Goal: Information Seeking & Learning: Learn about a topic

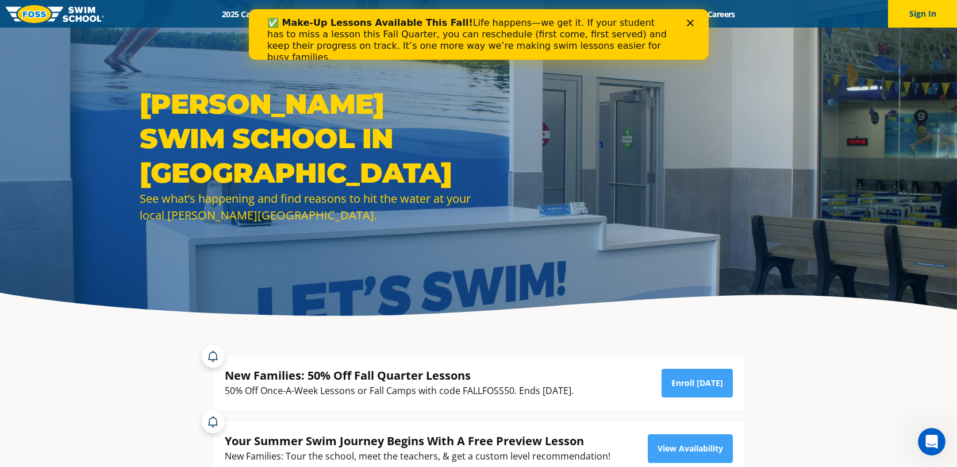
click at [692, 21] on icon "Close" at bounding box center [690, 23] width 7 height 7
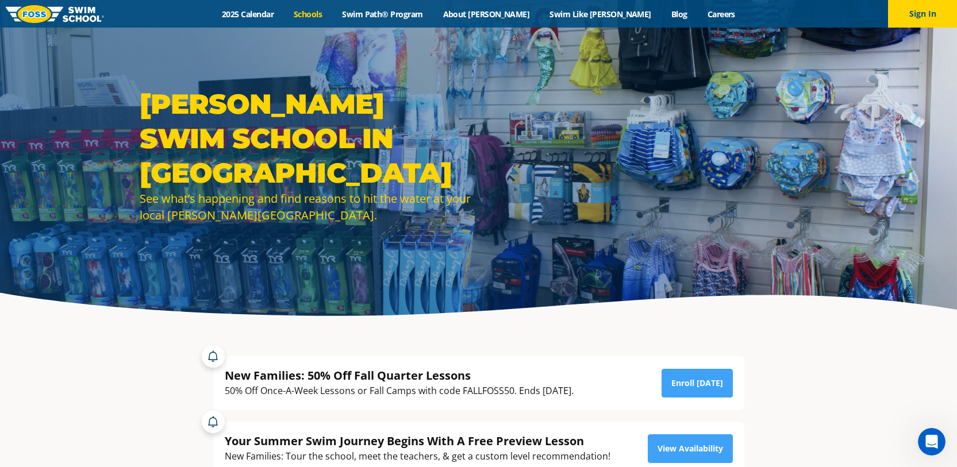
click at [332, 13] on link "Schools" at bounding box center [308, 14] width 48 height 11
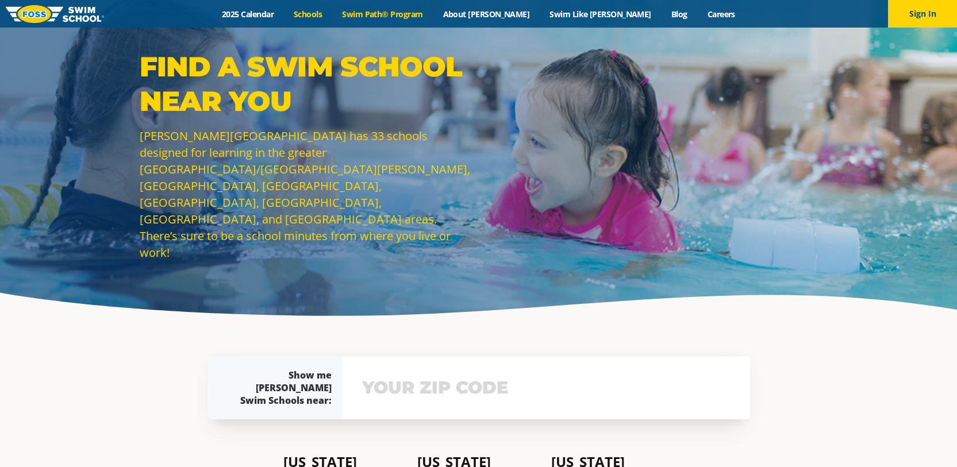
click at [433, 9] on link "Swim Path® Program" at bounding box center [382, 14] width 101 height 11
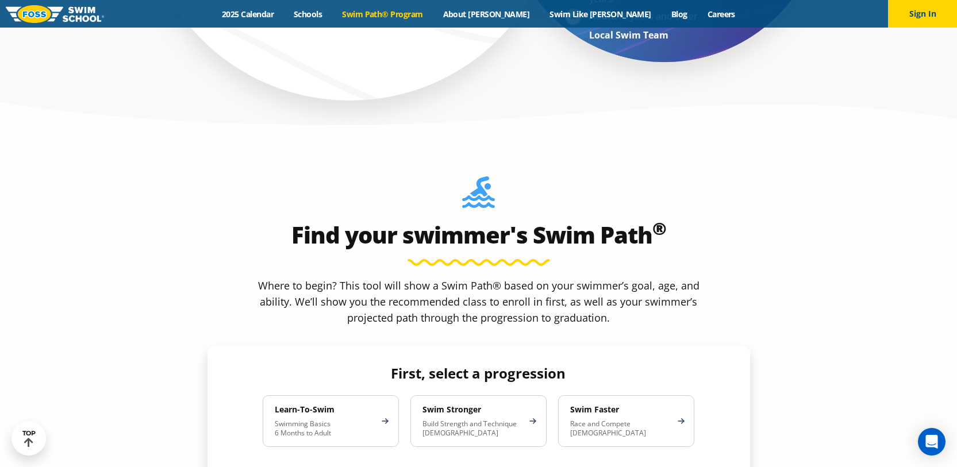
scroll to position [1035, 0]
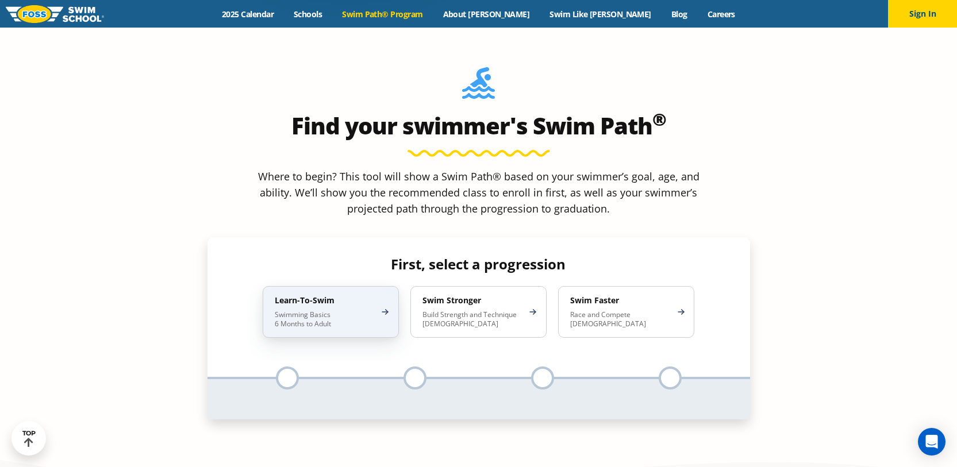
click at [389, 286] on div "Learn-To-Swim Swimming Basics 6 Months to Adult" at bounding box center [331, 312] width 136 height 52
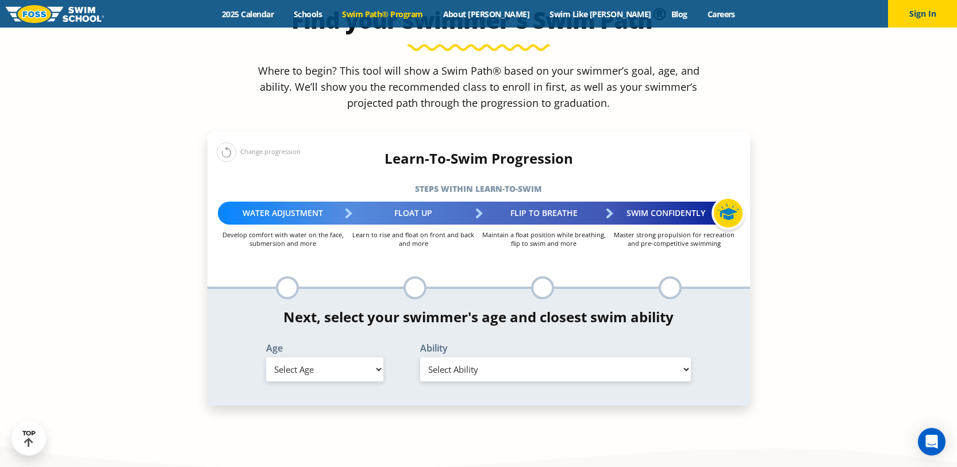
scroll to position [1150, 0]
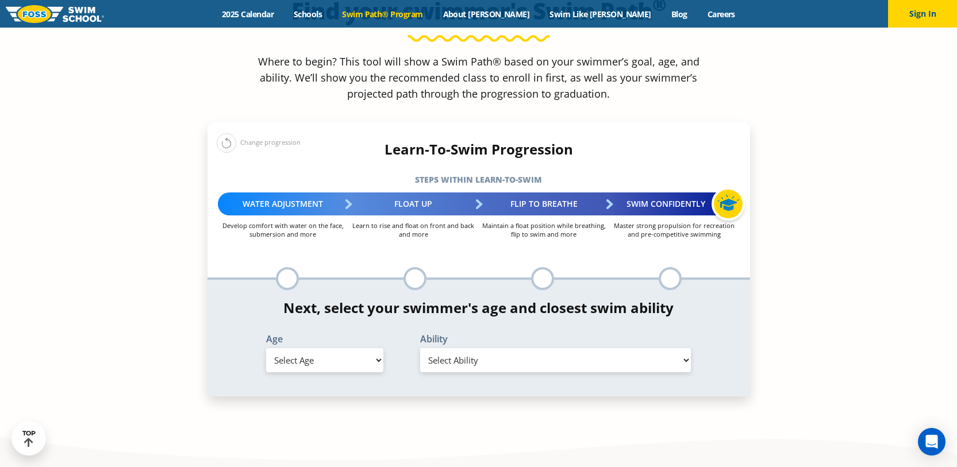
click at [493, 348] on select "Select Ability" at bounding box center [555, 360] width 271 height 24
click at [380, 348] on select "Select Age 6 months - 1 year 1 year 2 years 3 years 4 years 5 years 6 years 7 y…" at bounding box center [324, 360] width 117 height 24
select select "3-years"
click at [266, 348] on select "Select Age 6 months - 1 year 1 year 2 years 3 years 4 years 5 years 6 years 7 y…" at bounding box center [324, 360] width 117 height 24
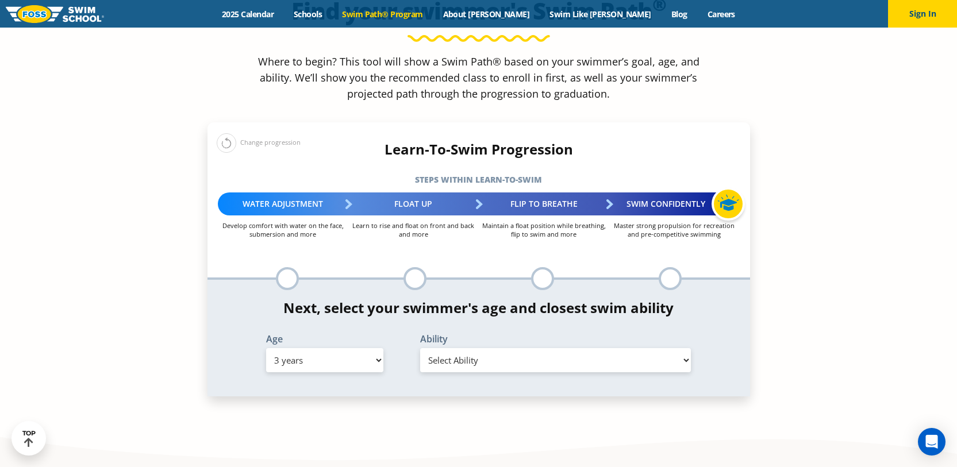
click at [449, 348] on select "Select Ability First in-water experience When in the water, reliant on a life j…" at bounding box center [555, 360] width 271 height 24
click at [804, 255] on section "Find your swimmer's Swim Path ® Where to begin? This tool will show a Swim Path…" at bounding box center [478, 191] width 957 height 559
click at [518, 367] on section "Find your swimmer's Swim Path ® Where to begin? This tool will show a Swim Path…" at bounding box center [478, 191] width 957 height 559
click at [685, 348] on select "Select Ability First in-water experience When in the water, reliant on a life j…" at bounding box center [555, 360] width 271 height 24
click at [420, 348] on select "Select Ability First in-water experience When in the water, reliant on a life j…" at bounding box center [555, 360] width 271 height 24
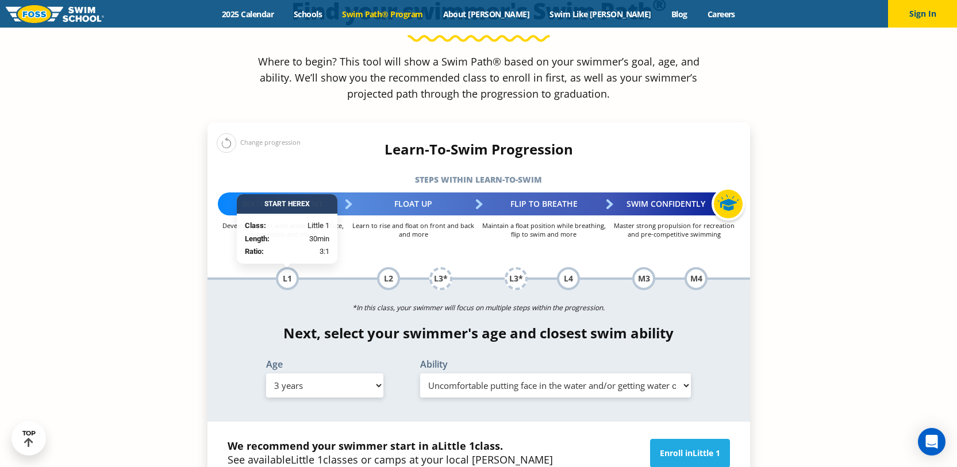
click at [553, 374] on select "Select Ability First in-water experience When in the water, reliant on a life j…" at bounding box center [555, 386] width 271 height 24
select select "3-years-swims-5-feet-with-face-in-the-water-unassisted-by-a-person-or-floatie"
click at [420, 374] on select "Select Ability First in-water experience When in the water, reliant on a life j…" at bounding box center [555, 386] width 271 height 24
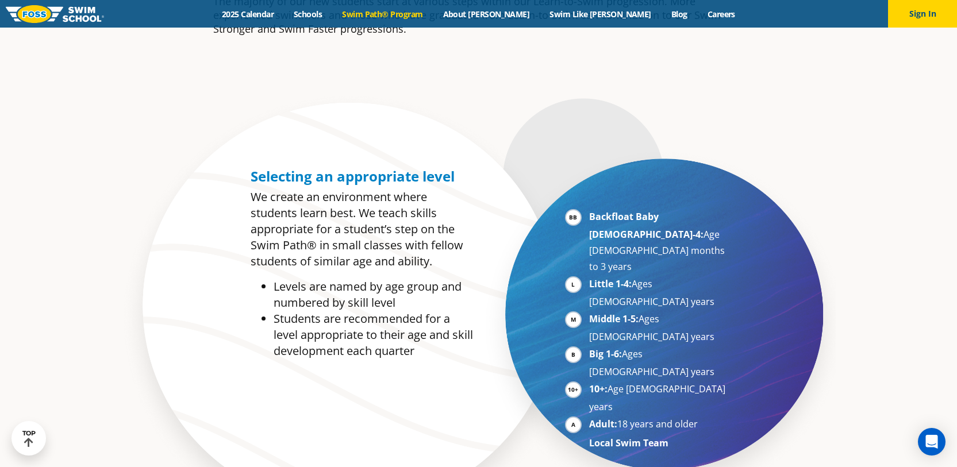
scroll to position [230, 0]
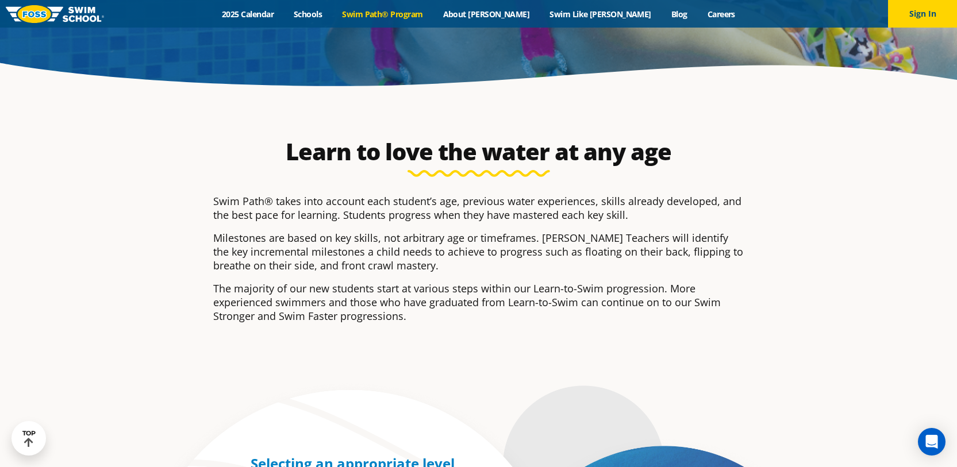
click at [303, 7] on div "Menu 2025 Calendar Schools Swim Path® Program About FOSS Swim Like Regan Blog C…" at bounding box center [478, 14] width 957 height 28
click at [284, 12] on link "2025 Calendar" at bounding box center [248, 14] width 72 height 11
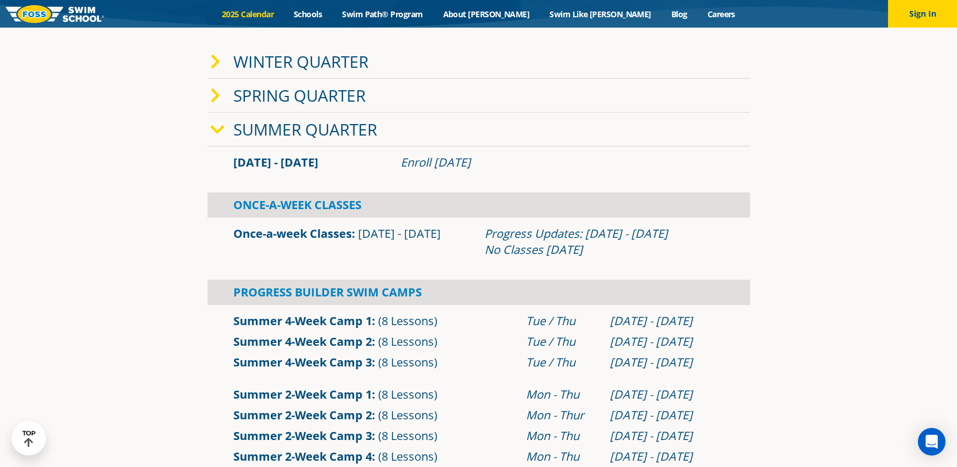
scroll to position [288, 0]
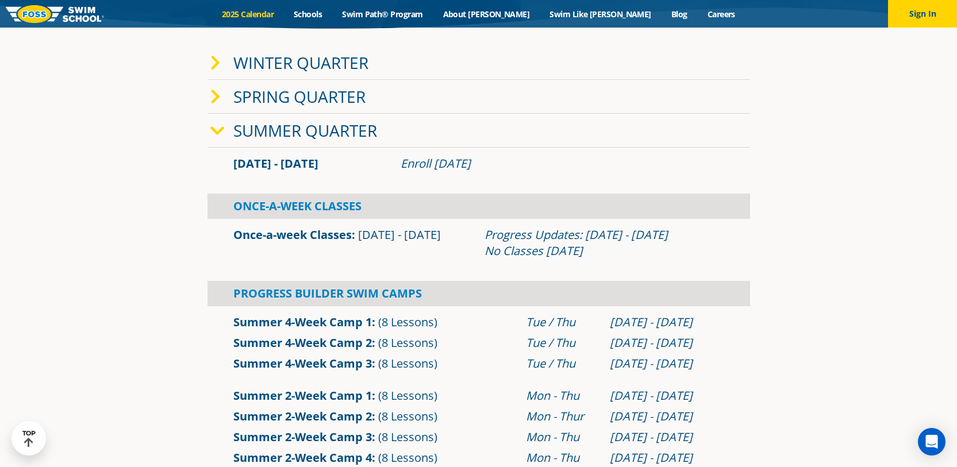
click at [296, 68] on link "Winter Quarter" at bounding box center [300, 63] width 135 height 22
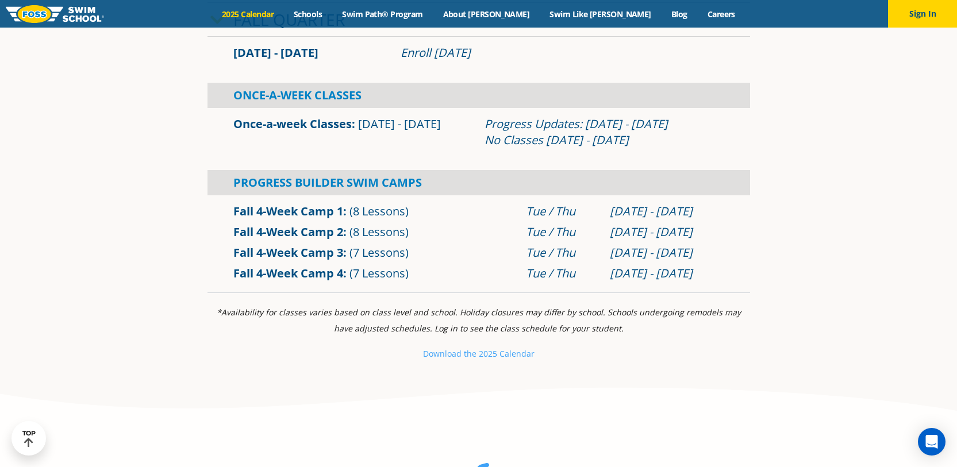
scroll to position [1035, 0]
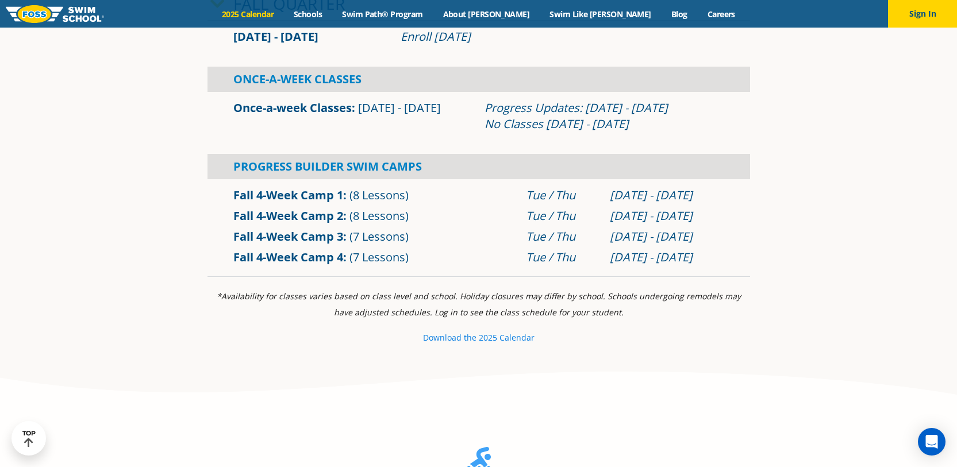
click at [480, 341] on small "e 2025 Calendar" at bounding box center [503, 337] width 63 height 11
